Goal: Information Seeking & Learning: Check status

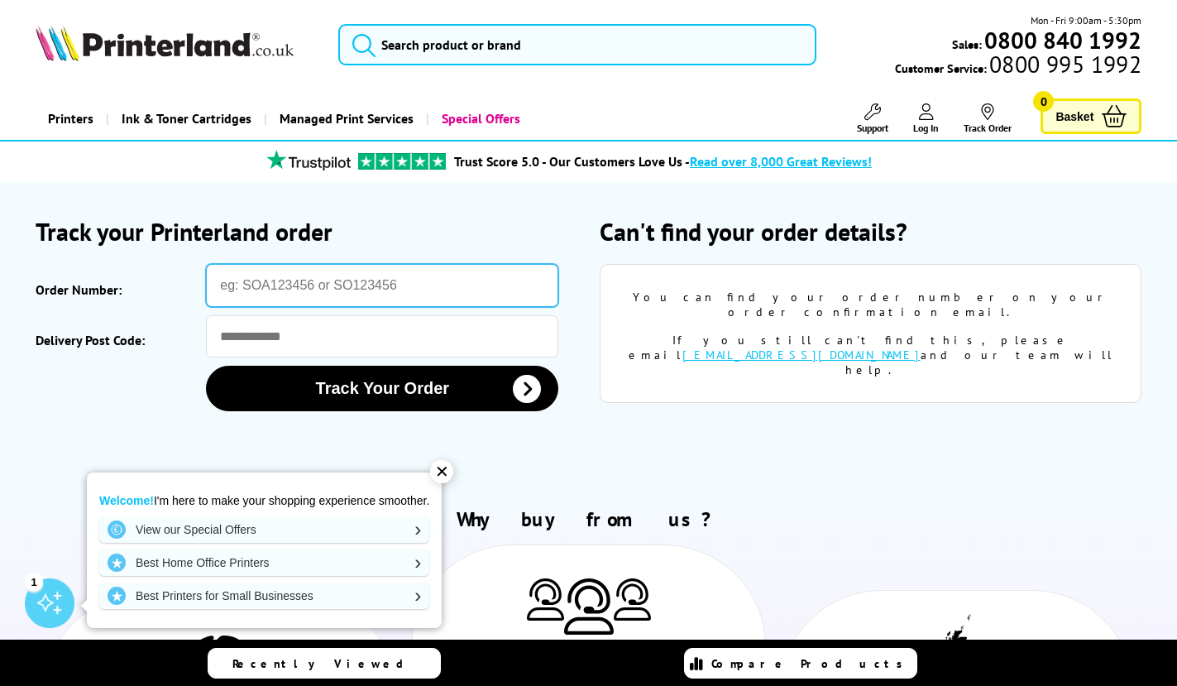
paste input "OA2997746"
click at [223, 283] on input "OA2997746" at bounding box center [382, 285] width 352 height 43
type input "sOA2997746"
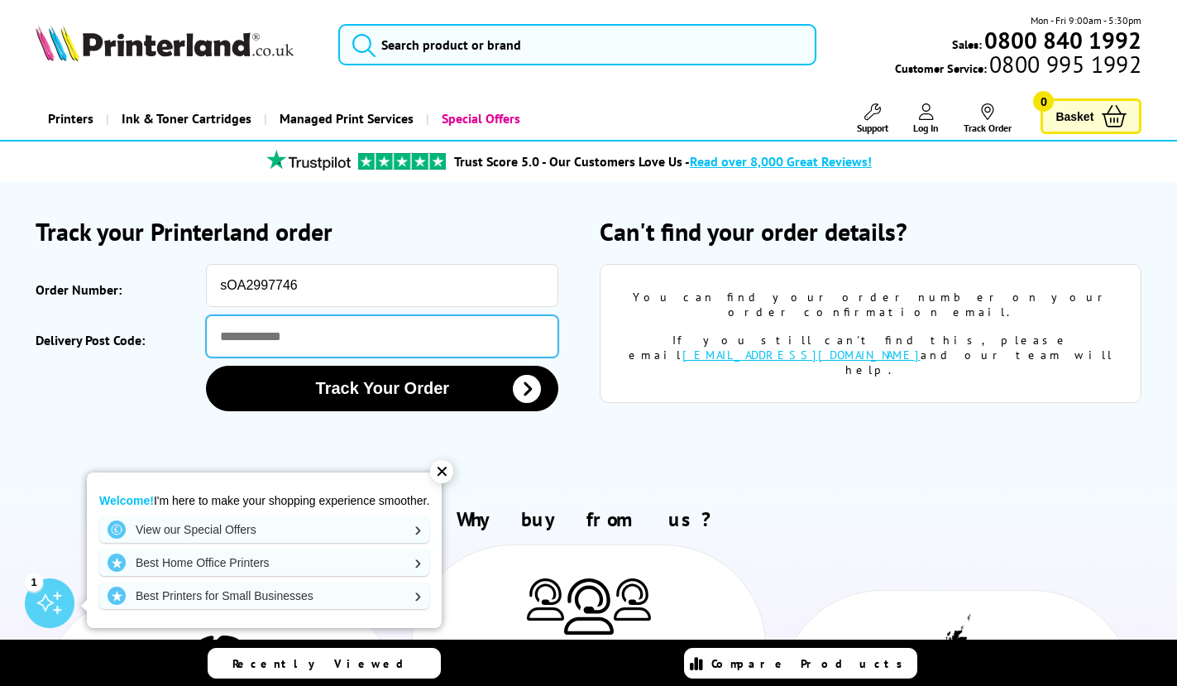
click at [253, 338] on input "Delivery Post Code:" at bounding box center [382, 336] width 352 height 42
type input "********"
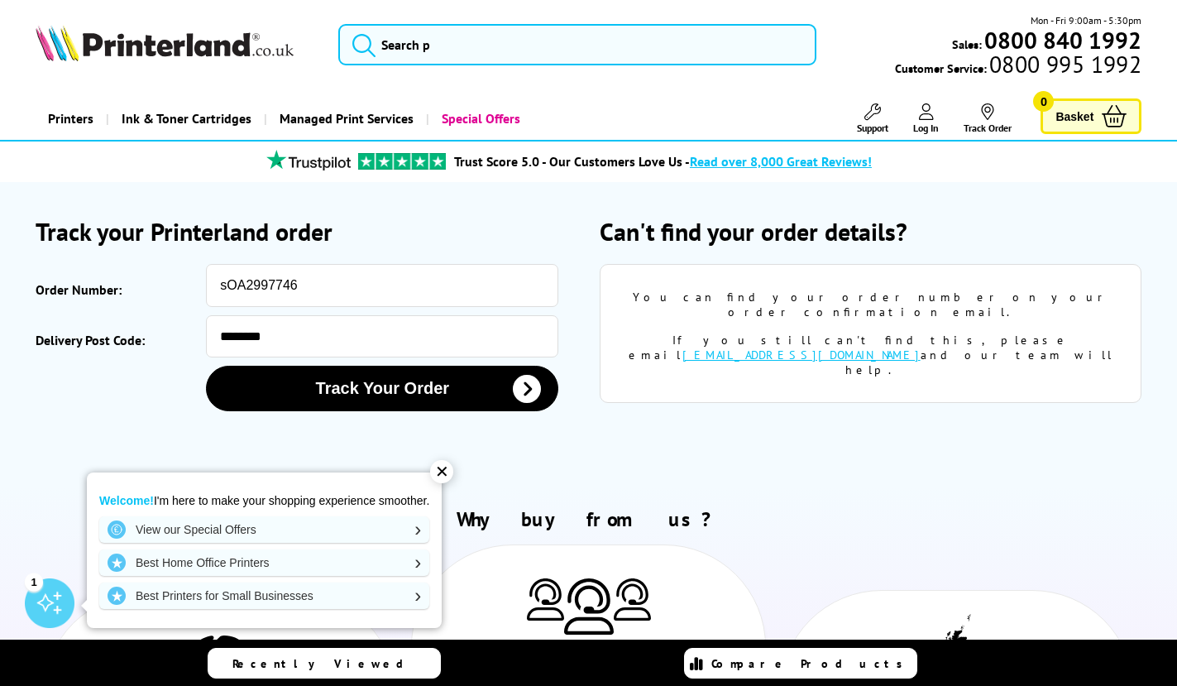
click at [722, 475] on section "Please correct the following errors with your submission: Track your Printerlan…" at bounding box center [588, 334] width 1177 height 304
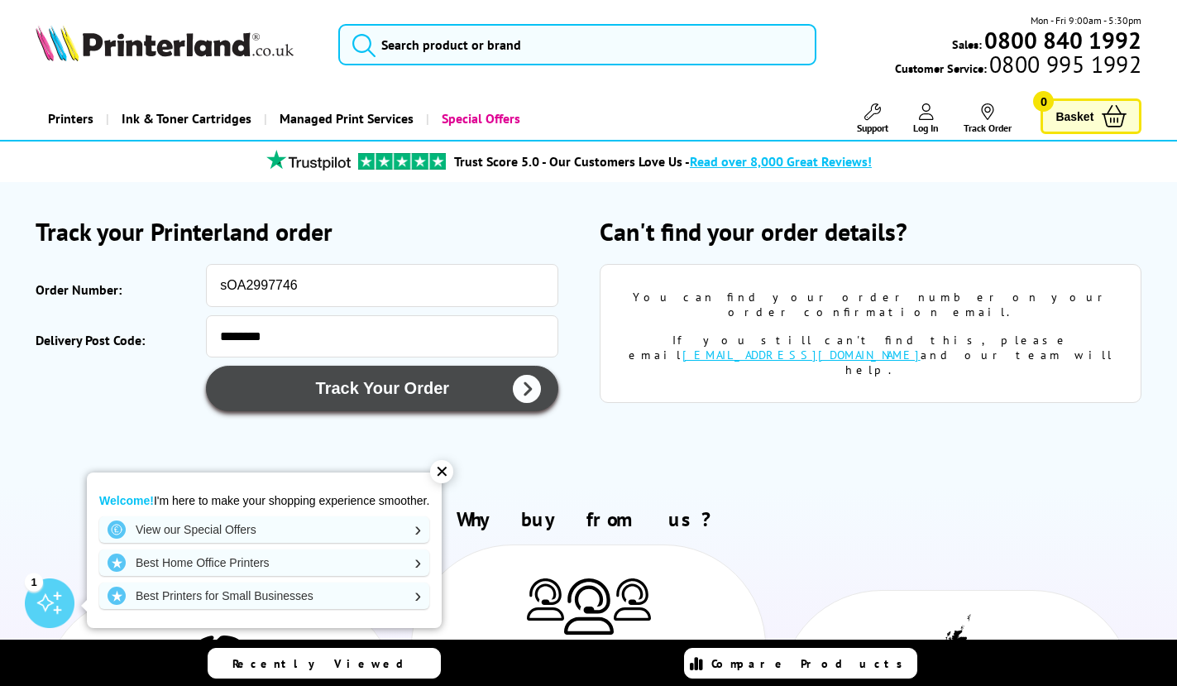
click at [423, 383] on button "Track Your Order" at bounding box center [382, 389] width 352 height 46
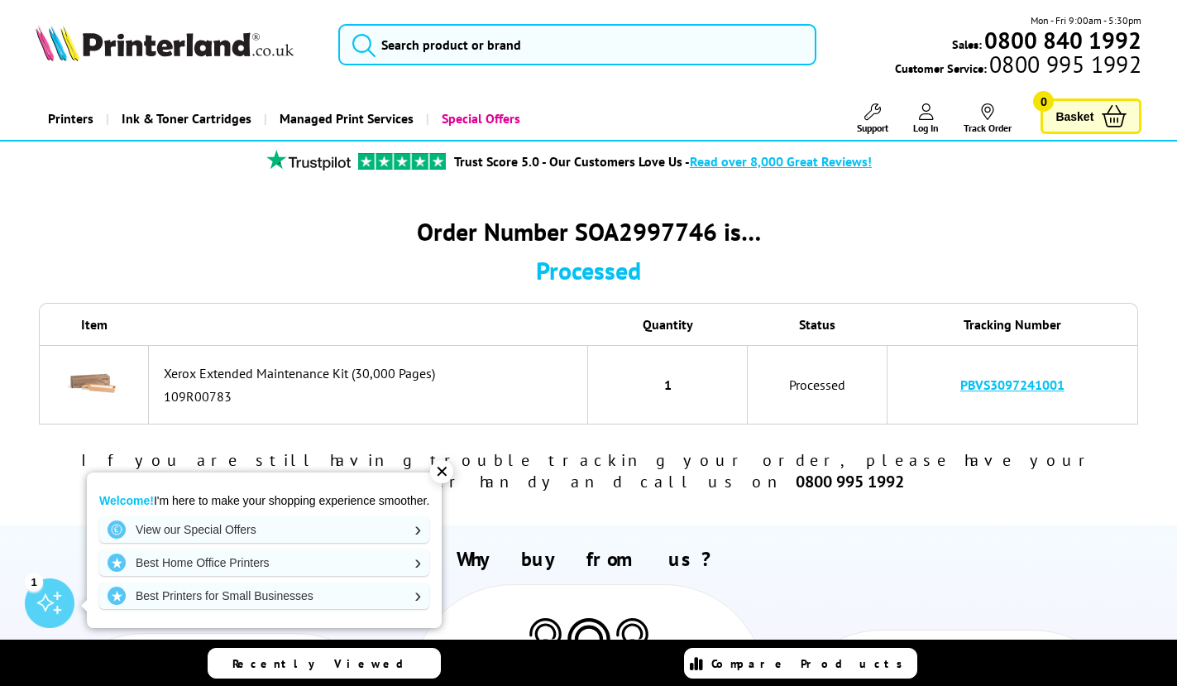
click at [904, 490] on div "Order Number SOA2997746 is… Processed Item Quantity Status Tracking Number 109R…" at bounding box center [588, 353] width 1177 height 343
